Goal: Entertainment & Leisure: Consume media (video, audio)

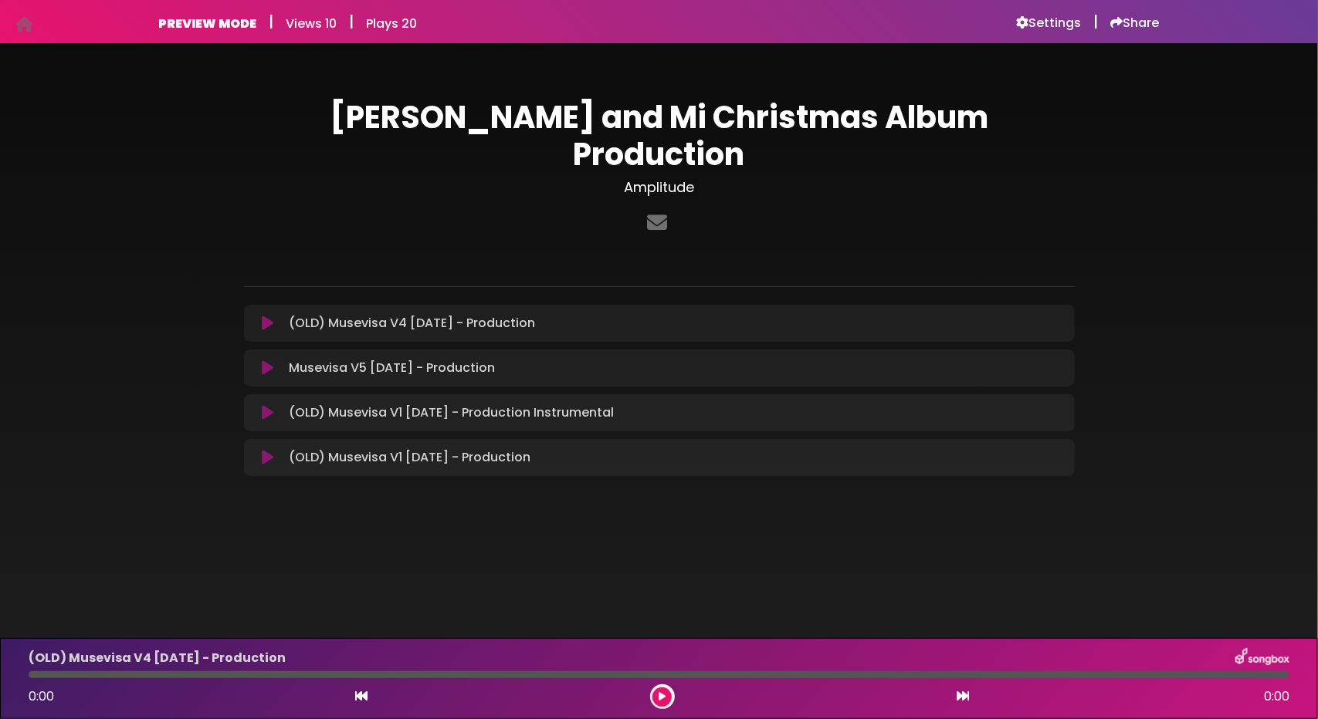
click at [275, 350] on div "Musevisa V5 September 3, 2025 - Production Loading Track... Name" at bounding box center [659, 368] width 831 height 37
click at [268, 360] on icon at bounding box center [268, 367] width 12 height 15
click at [272, 360] on icon at bounding box center [268, 367] width 12 height 15
click at [266, 316] on icon at bounding box center [268, 323] width 12 height 15
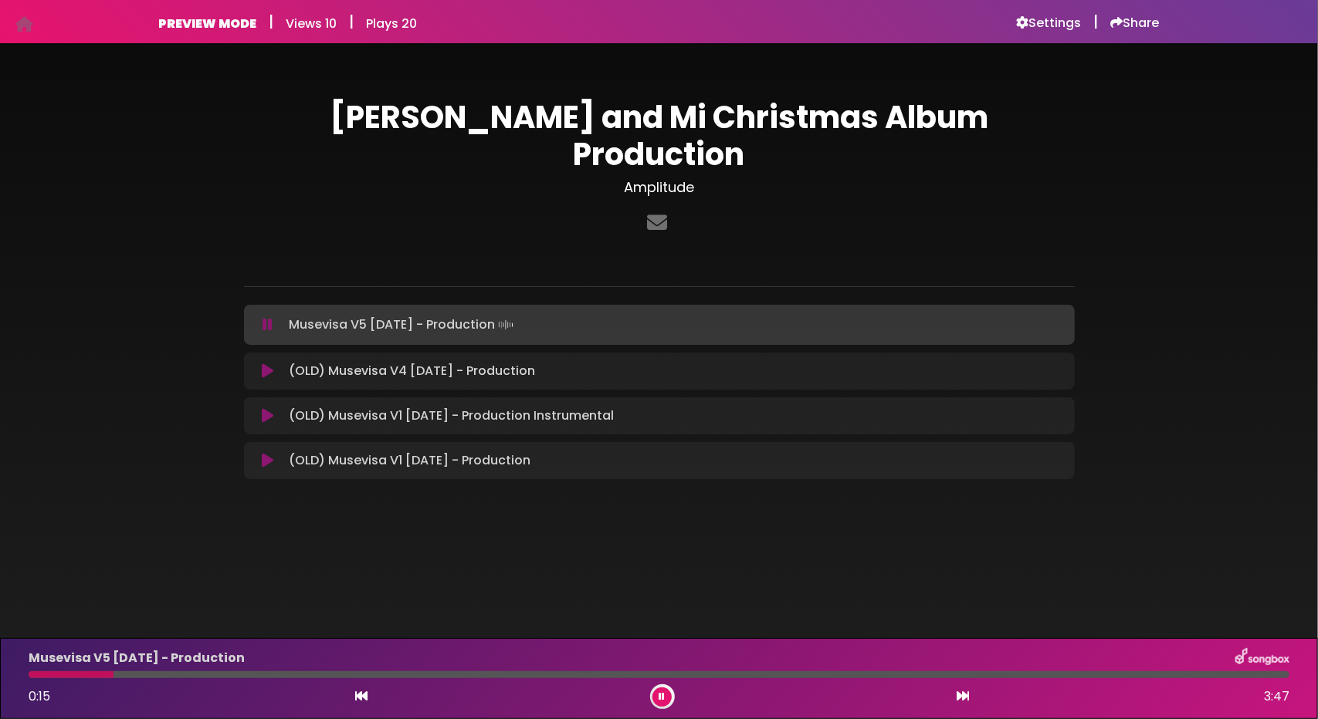
click at [198, 678] on div at bounding box center [659, 675] width 1261 height 7
click at [654, 702] on button at bounding box center [661, 697] width 19 height 19
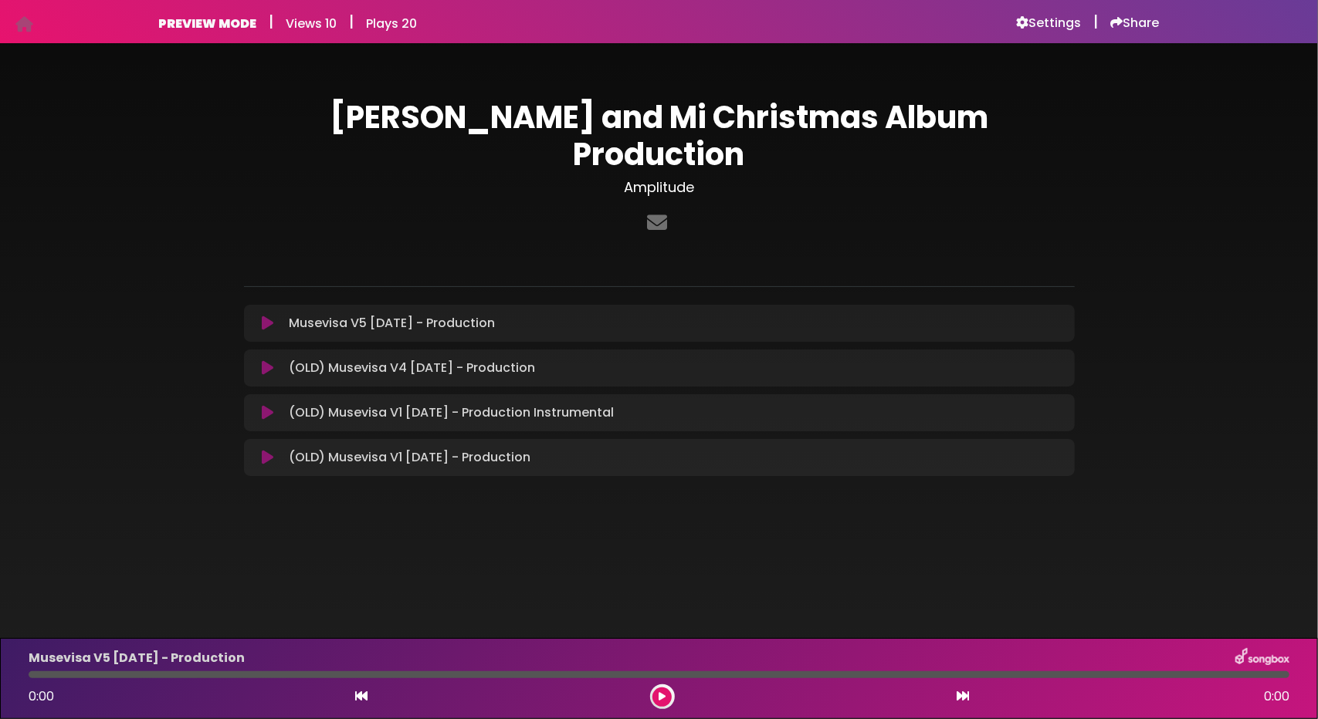
click at [268, 305] on div "Musevisa V5 September 3, 2025 - Production Loading Track... Name" at bounding box center [659, 323] width 831 height 37
click at [269, 316] on icon at bounding box center [268, 323] width 12 height 15
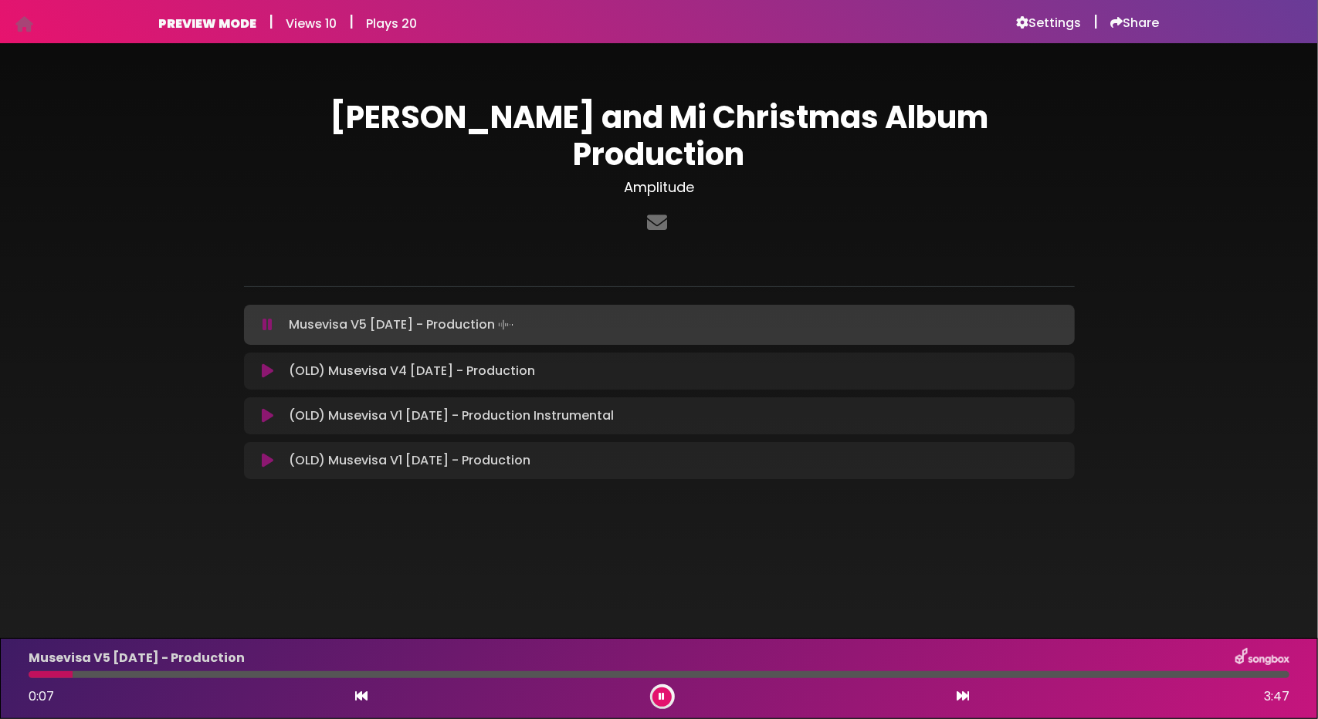
drag, startPoint x: 69, startPoint y: 678, endPoint x: 5, endPoint y: 685, distance: 65.2
click at [3, 689] on div "Musevisa V5 September 3, 2025 - Production 0:07 3:47" at bounding box center [659, 678] width 1318 height 81
click at [34, 675] on div at bounding box center [53, 675] width 48 height 7
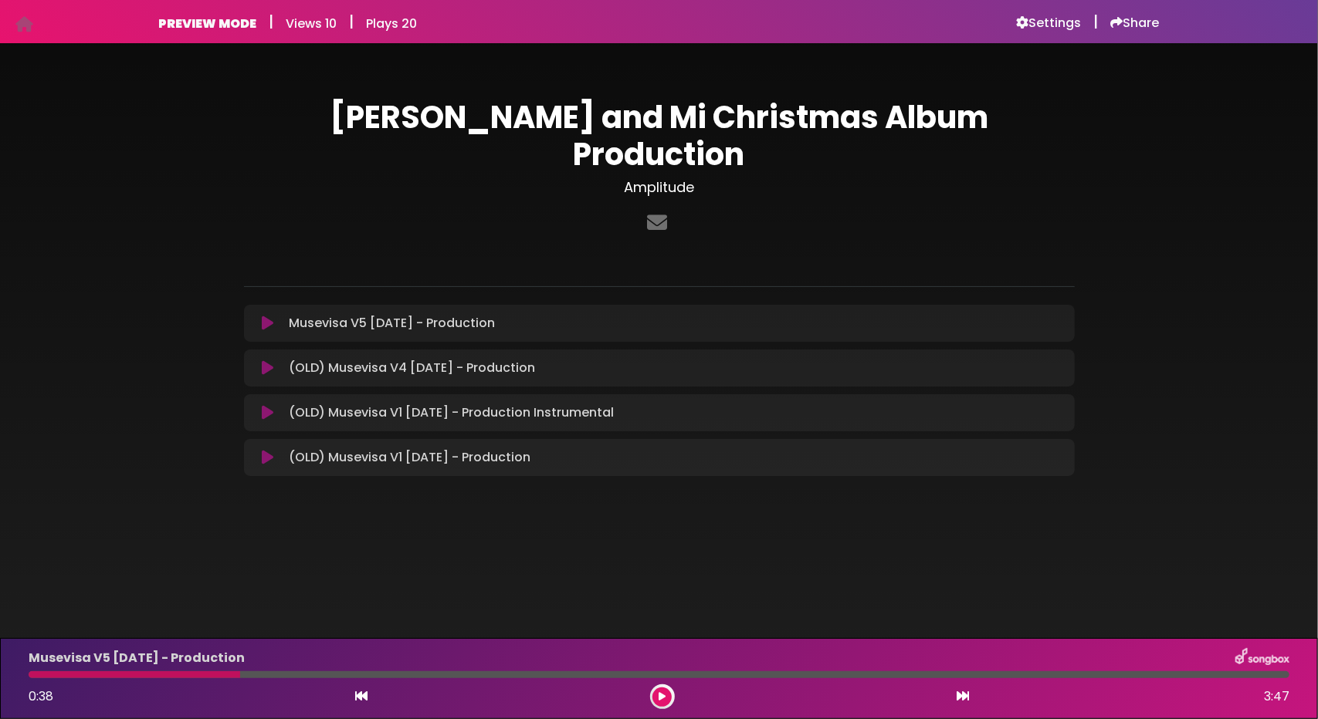
drag, startPoint x: 233, startPoint y: 676, endPoint x: 0, endPoint y: 675, distance: 233.1
click at [0, 675] on div "Musevisa V5 [DATE] - Production 0:38 3:47" at bounding box center [659, 678] width 1318 height 81
click at [32, 680] on div "Musevisa V5 [DATE] - Production 0:38 3:47" at bounding box center [658, 678] width 1279 height 61
click at [29, 674] on div at bounding box center [135, 675] width 212 height 7
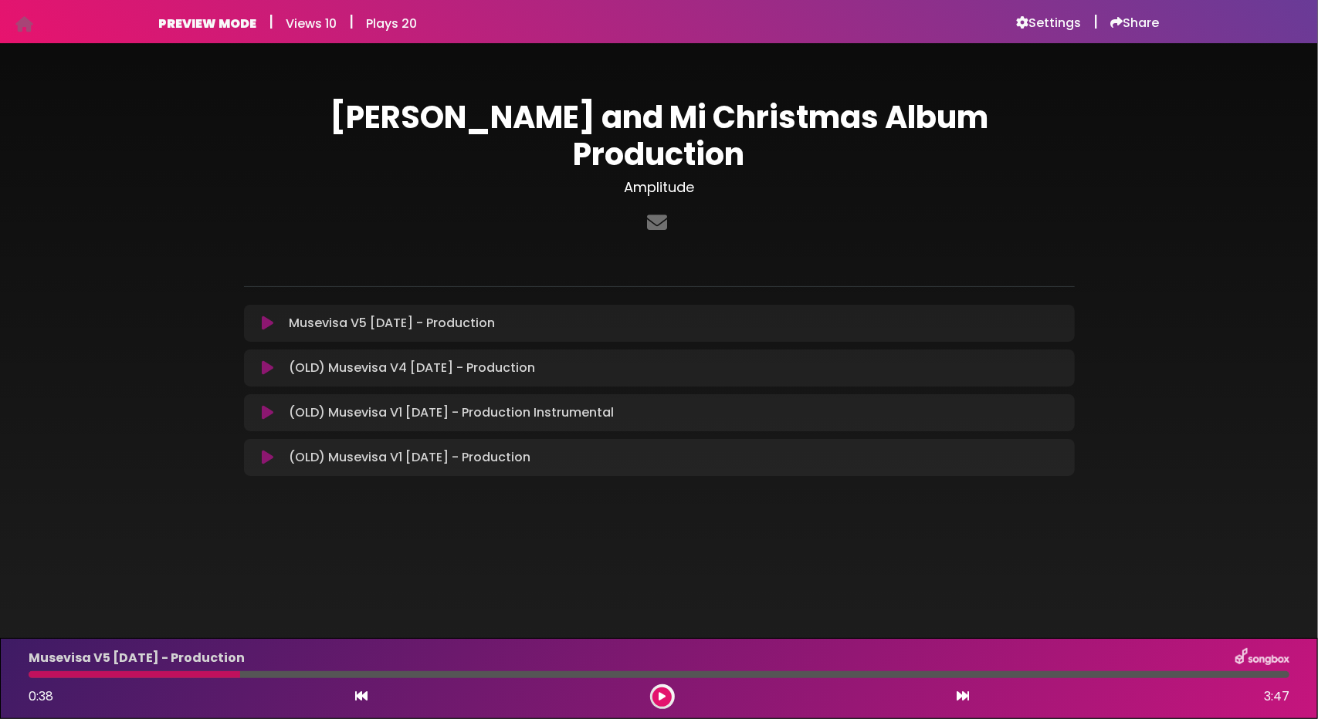
click at [32, 674] on div at bounding box center [135, 675] width 212 height 7
click at [33, 676] on div at bounding box center [135, 675] width 212 height 7
click at [33, 678] on div at bounding box center [135, 675] width 212 height 7
click at [216, 678] on div at bounding box center [135, 675] width 212 height 7
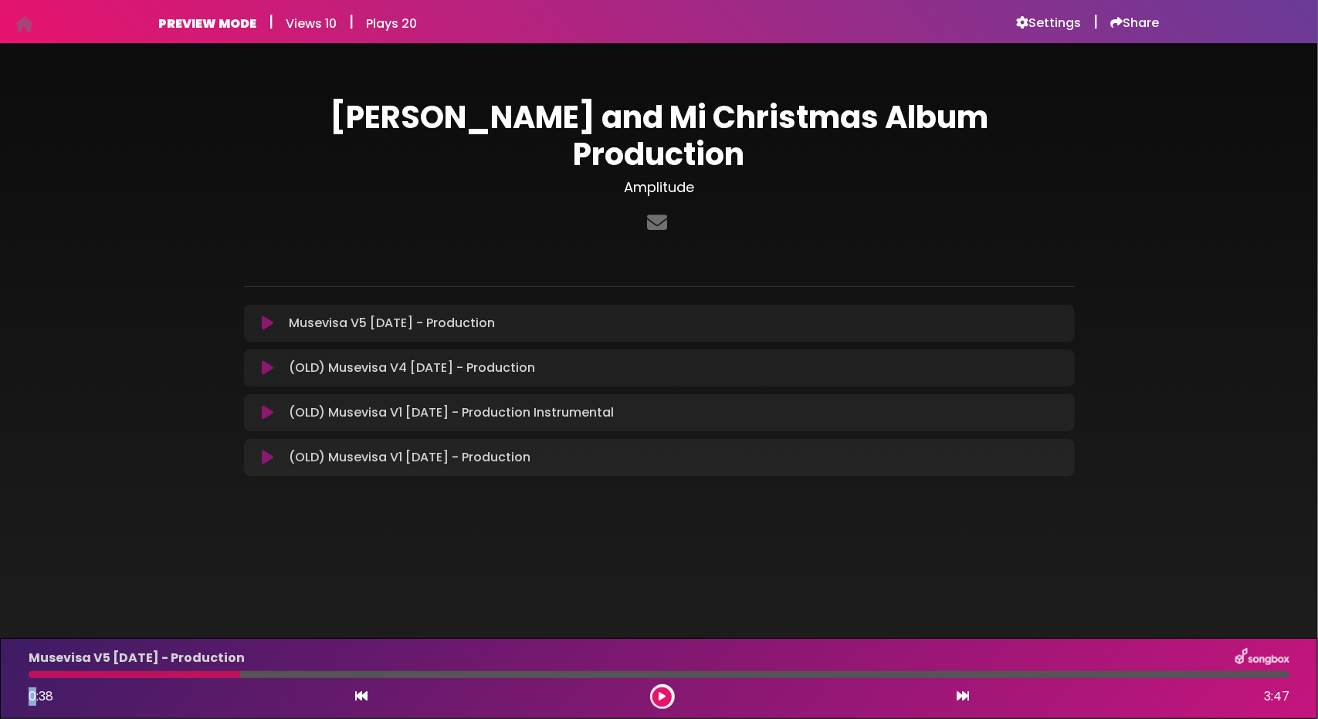
drag, startPoint x: 216, startPoint y: 678, endPoint x: 0, endPoint y: 686, distance: 216.3
click at [0, 686] on div "Musevisa V5 [DATE] - Production 0:38 3:47" at bounding box center [659, 678] width 1318 height 81
click at [662, 697] on icon at bounding box center [661, 696] width 7 height 9
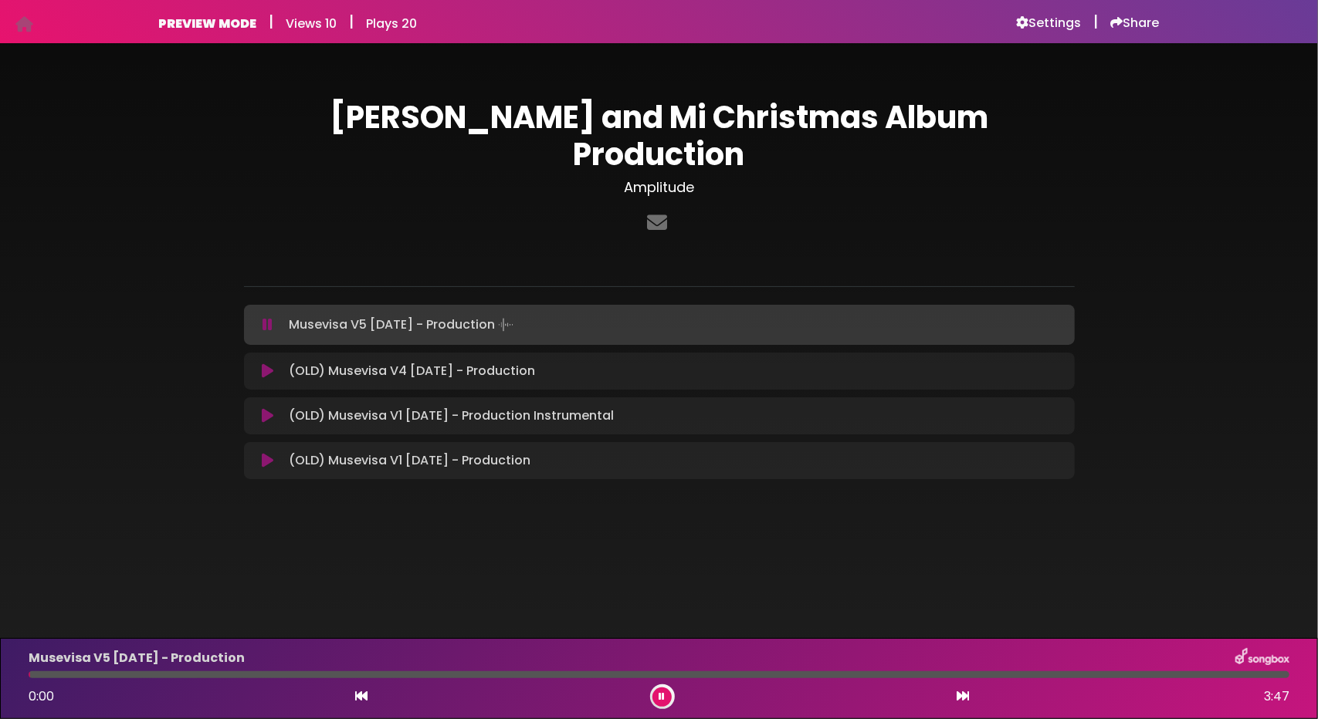
click at [662, 697] on icon at bounding box center [662, 696] width 6 height 9
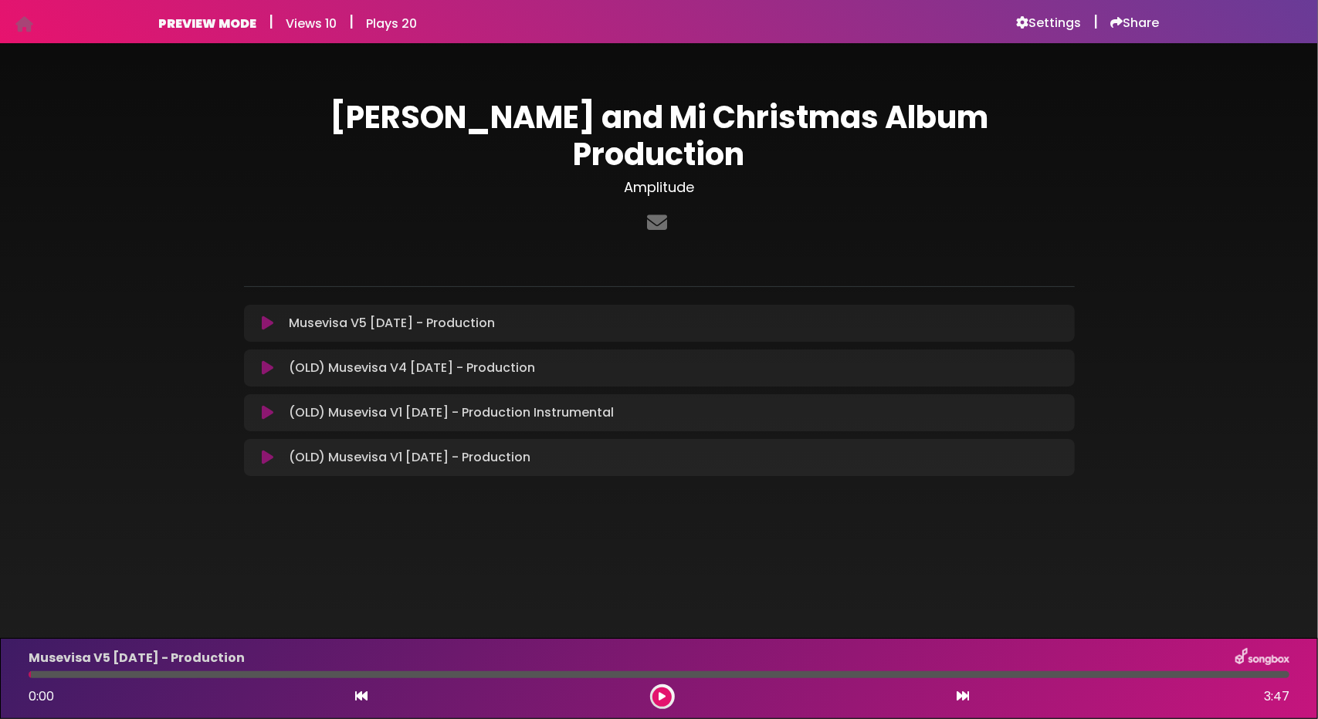
click at [652, 688] on button at bounding box center [661, 697] width 19 height 19
